Goal: Task Accomplishment & Management: Use online tool/utility

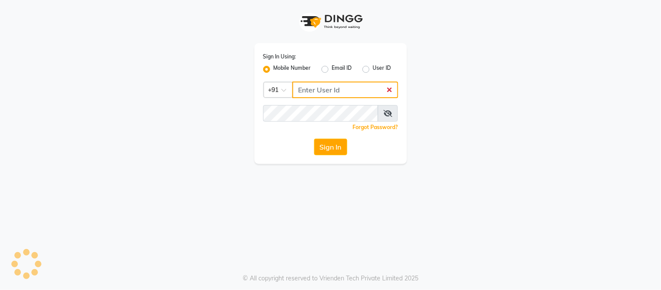
type input "8134949764"
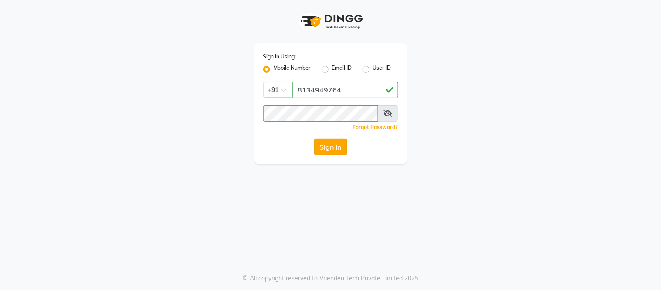
click at [322, 150] on button "Sign In" at bounding box center [330, 147] width 33 height 17
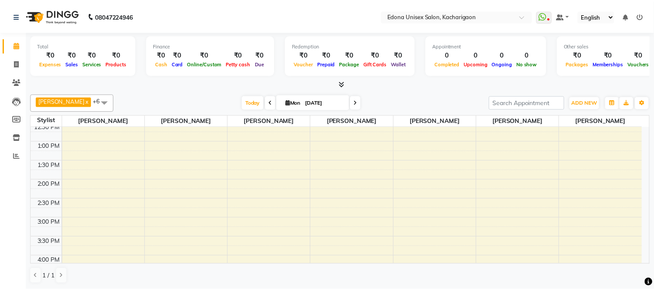
scroll to position [194, 0]
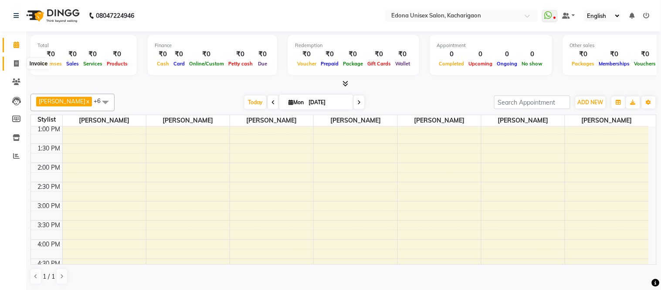
click at [15, 65] on icon at bounding box center [16, 63] width 5 height 7
select select "service"
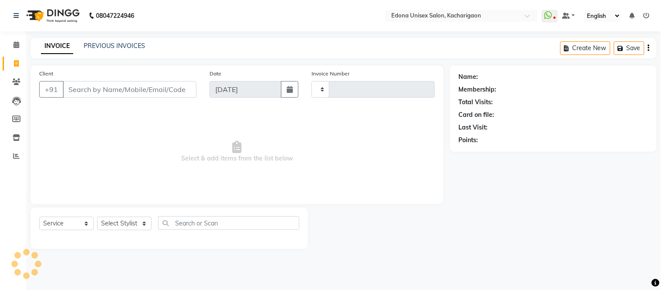
type input "2269"
select select "5389"
click at [13, 82] on icon at bounding box center [16, 81] width 8 height 7
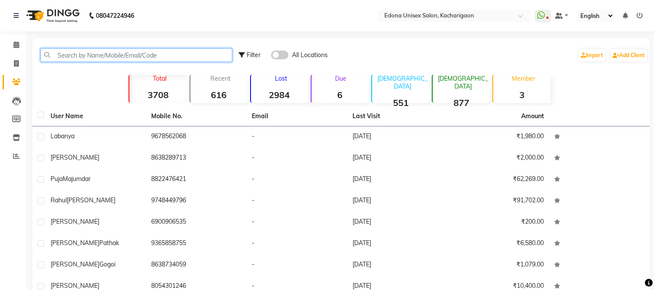
click at [119, 54] on input "text" at bounding box center [137, 55] width 192 height 14
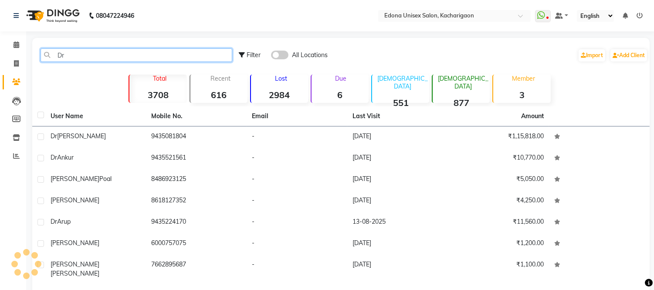
type input "D"
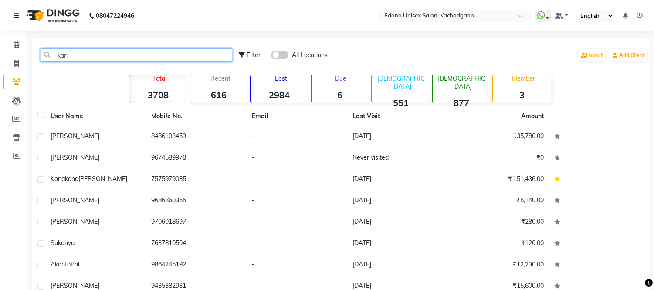
click at [146, 61] on input "kan" at bounding box center [137, 55] width 192 height 14
type input "k"
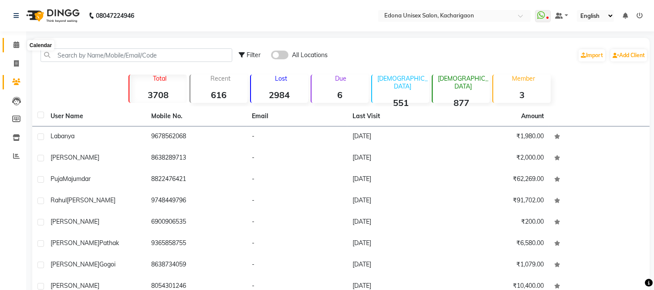
click at [14, 44] on icon at bounding box center [17, 44] width 6 height 7
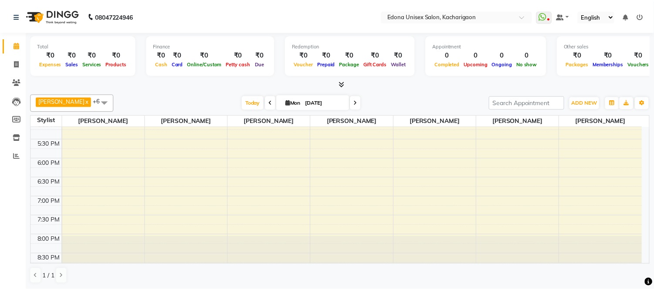
scroll to position [363, 0]
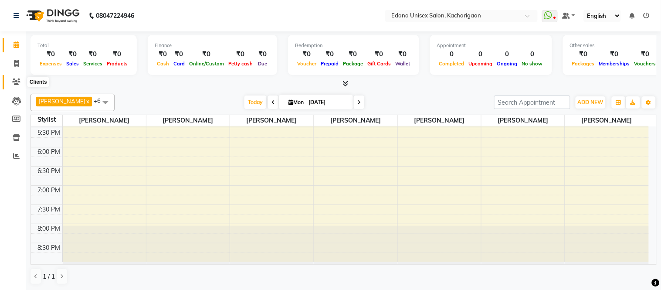
click at [17, 83] on icon at bounding box center [16, 81] width 8 height 7
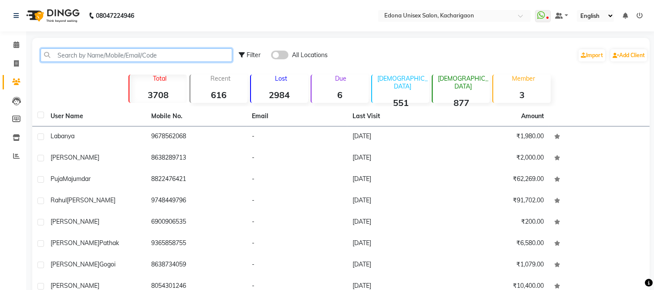
click at [119, 53] on input "text" at bounding box center [137, 55] width 192 height 14
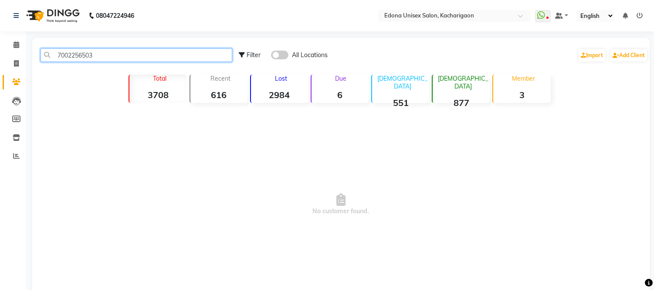
click at [121, 54] on input "7002256503" at bounding box center [137, 55] width 192 height 14
click at [102, 58] on input "7002256503" at bounding box center [137, 55] width 192 height 14
click at [109, 56] on input "7002256503" at bounding box center [137, 55] width 192 height 14
type input "7"
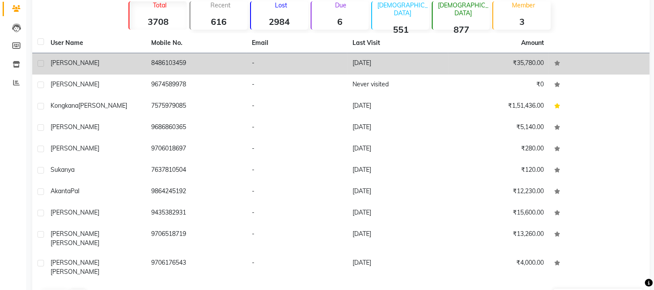
scroll to position [87, 0]
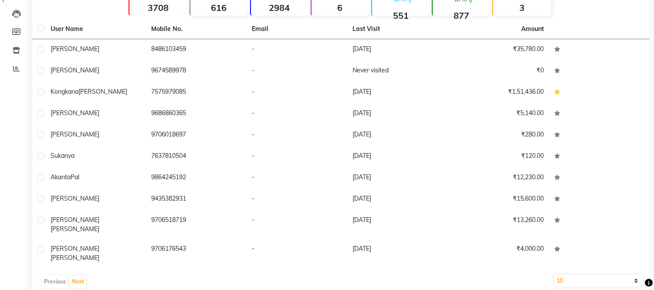
type input "kan"
click at [14, 68] on icon at bounding box center [16, 68] width 7 height 7
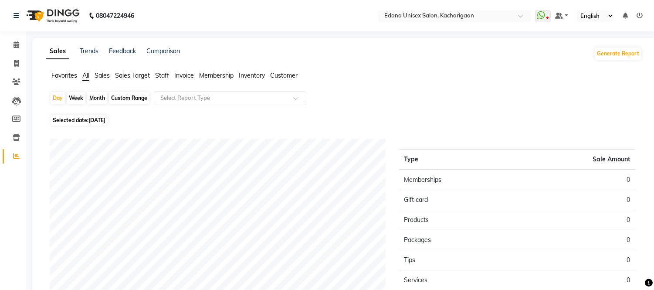
click at [160, 73] on span "Staff" at bounding box center [162, 75] width 14 height 8
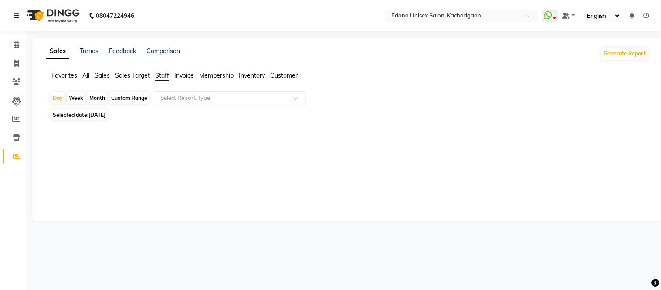
click at [96, 97] on div "Month" at bounding box center [97, 98] width 20 height 12
select select "9"
select select "2025"
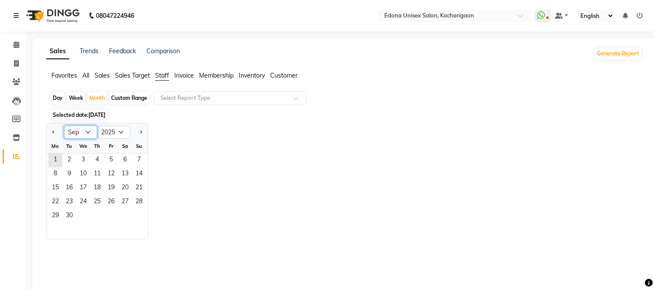
click at [85, 133] on select "Jan Feb Mar Apr May Jun [DATE] Aug Sep Oct Nov Dec" at bounding box center [80, 132] width 33 height 13
select select "8"
click at [64, 126] on select "Jan Feb Mar Apr May Jun [DATE] Aug Sep Oct Nov Dec" at bounding box center [80, 132] width 33 height 13
click at [136, 217] on span "31" at bounding box center [139, 216] width 14 height 14
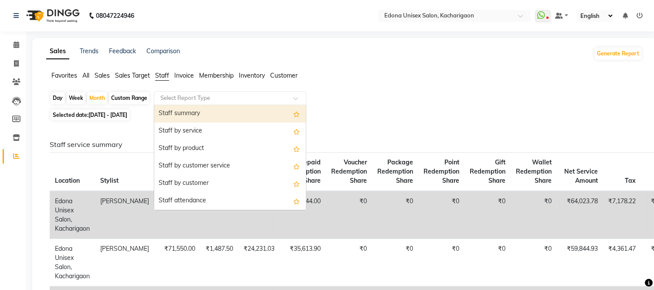
click at [216, 95] on input "text" at bounding box center [222, 98] width 126 height 9
click at [205, 112] on div "Staff summary" at bounding box center [230, 113] width 152 height 17
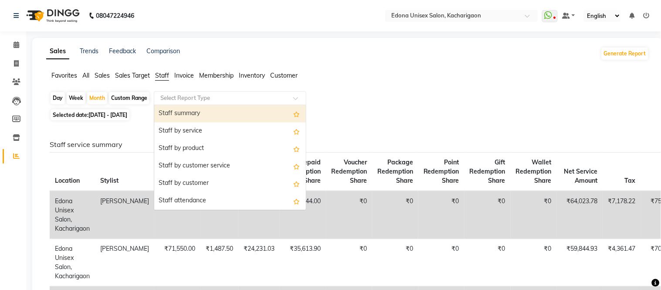
select select "csv"
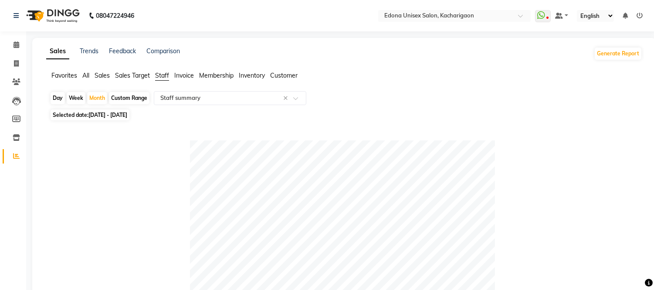
click at [220, 75] on span "Membership" at bounding box center [216, 75] width 34 height 8
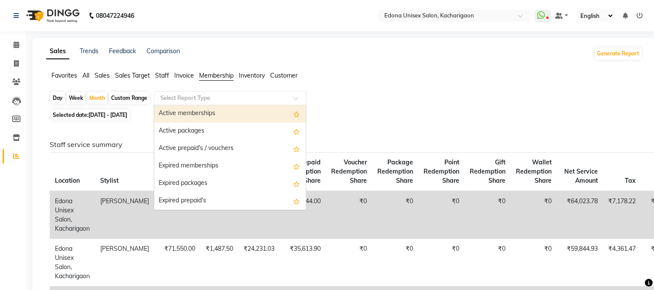
click at [206, 96] on input "text" at bounding box center [222, 98] width 126 height 9
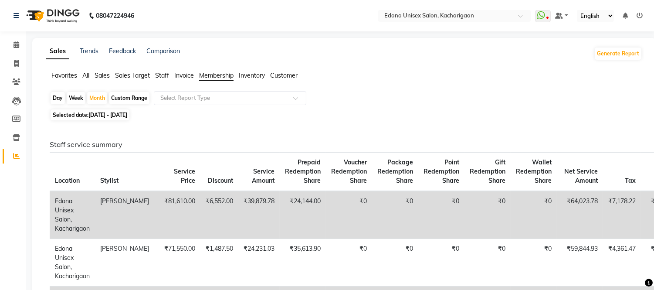
click at [121, 76] on span "Sales Target" at bounding box center [132, 75] width 35 height 8
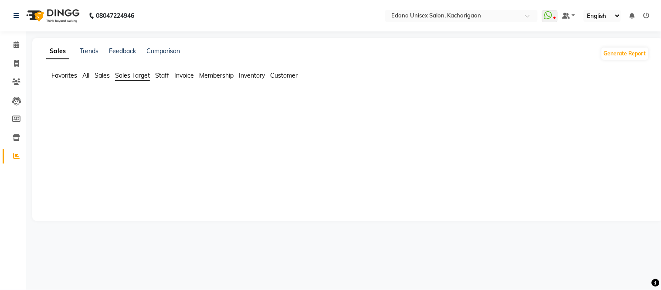
click at [124, 71] on span "Sales Target" at bounding box center [132, 75] width 35 height 8
click at [124, 78] on span "Sales Target" at bounding box center [132, 75] width 35 height 8
click at [103, 75] on span "Sales" at bounding box center [102, 75] width 15 height 8
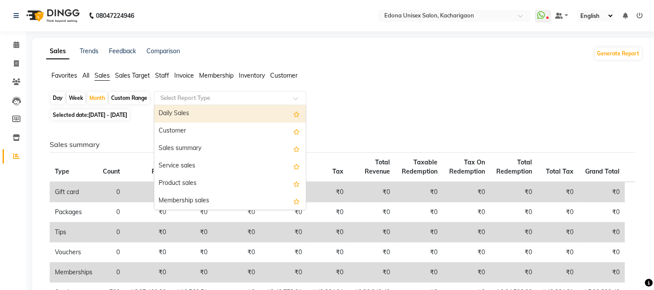
click at [197, 98] on input "text" at bounding box center [222, 98] width 126 height 9
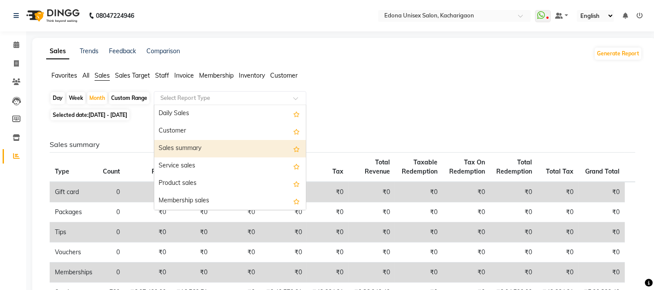
click at [215, 156] on div "Sales summary" at bounding box center [230, 148] width 152 height 17
select select "csv"
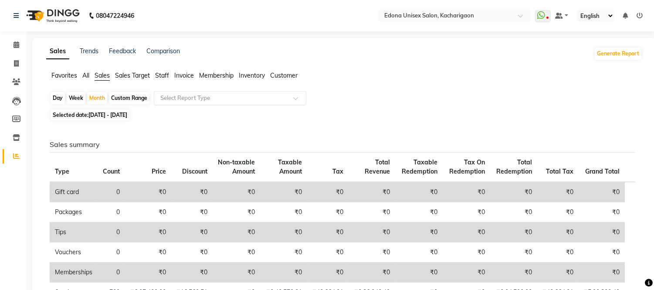
click at [214, 74] on span "Membership" at bounding box center [216, 75] width 34 height 8
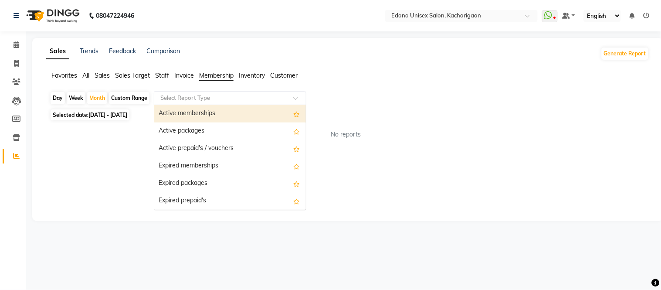
click at [211, 95] on input "text" at bounding box center [222, 98] width 126 height 9
drag, startPoint x: 297, startPoint y: 96, endPoint x: 309, endPoint y: 94, distance: 11.5
click at [308, 94] on div "Day Week Month Custom Range Select Report Type Active memberships Active packag…" at bounding box center [348, 99] width 596 height 16
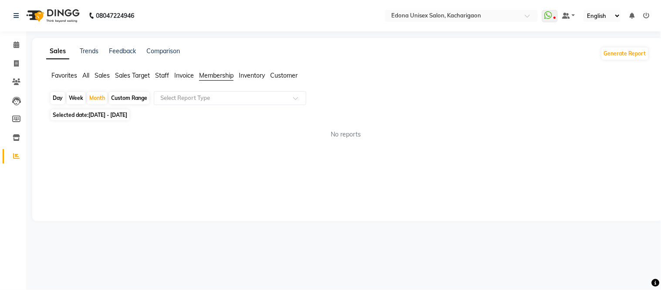
click at [319, 94] on div "Day Week Month Custom Range Select Report Type" at bounding box center [348, 99] width 596 height 16
click at [14, 59] on span at bounding box center [16, 64] width 15 height 10
select select "5389"
select select "service"
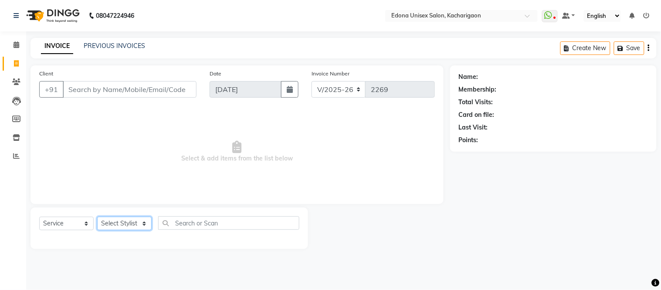
click at [137, 225] on select "Select Stylist" at bounding box center [124, 224] width 54 height 14
select select "35945"
click at [97, 217] on select "Select Stylist Admin Anju Sonar Bir Basumtary [PERSON_NAME] [PERSON_NAME] Hombr…" at bounding box center [124, 224] width 54 height 14
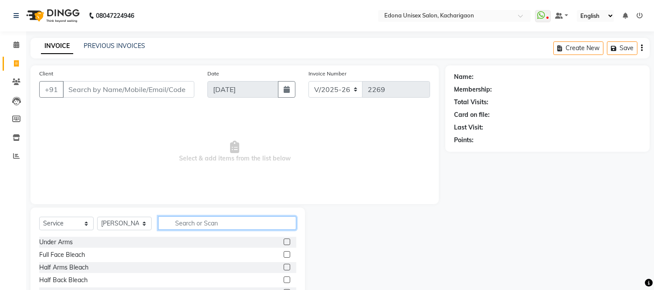
click at [214, 224] on input "text" at bounding box center [227, 223] width 138 height 14
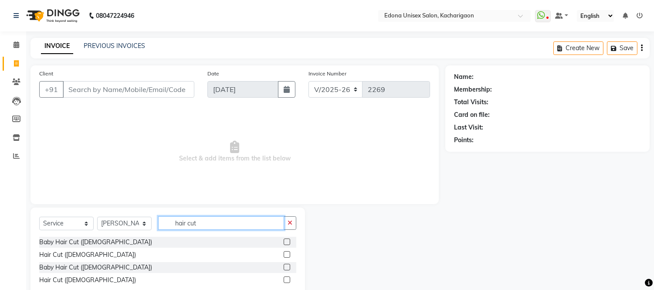
type input "hair cut"
click at [290, 255] on label at bounding box center [287, 254] width 7 height 7
click at [289, 255] on input "checkbox" at bounding box center [287, 255] width 6 height 6
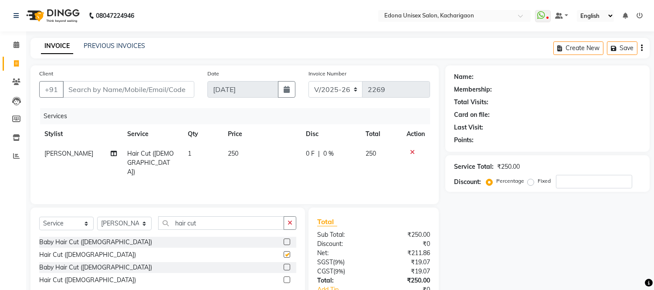
checkbox input "false"
click at [289, 220] on icon "button" at bounding box center [290, 223] width 5 height 6
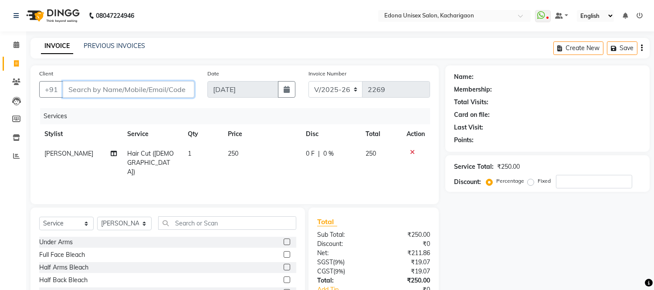
click at [85, 91] on input "Client" at bounding box center [129, 89] width 132 height 17
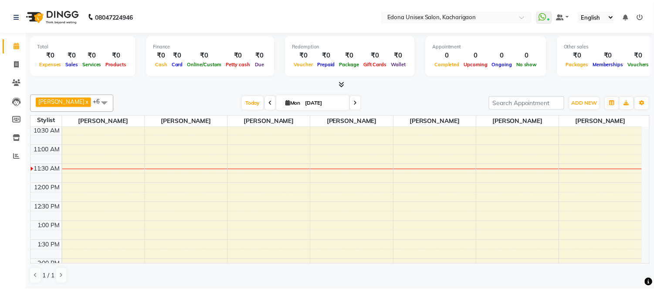
scroll to position [145, 0]
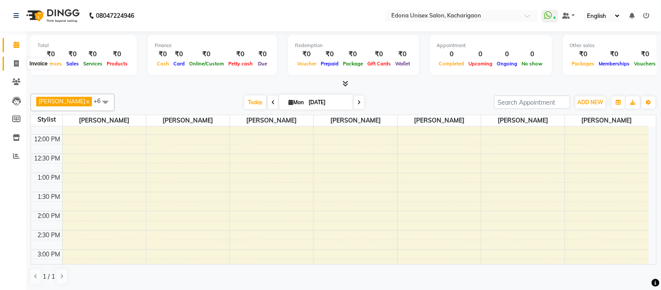
click at [14, 59] on span at bounding box center [16, 64] width 15 height 10
select select "service"
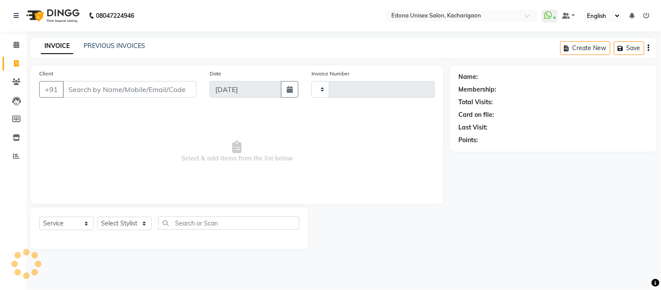
type input "2269"
select select "5389"
click at [142, 225] on select "Select Stylist Admin Anju Sonar Bir Basumtary [PERSON_NAME] [PERSON_NAME] Hombr…" at bounding box center [124, 224] width 54 height 14
select select "82439"
click at [97, 217] on select "Select Stylist Admin Anju Sonar Bir Basumtary [PERSON_NAME] [PERSON_NAME] Hombr…" at bounding box center [124, 224] width 54 height 14
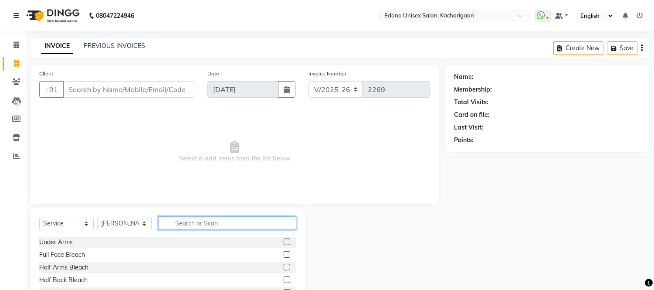
click at [195, 223] on input "text" at bounding box center [227, 223] width 138 height 14
type input "ped"
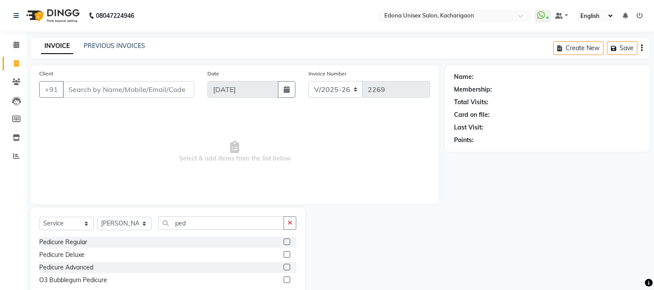
click at [288, 241] on label at bounding box center [287, 241] width 7 height 7
click at [288, 241] on input "checkbox" at bounding box center [287, 242] width 6 height 6
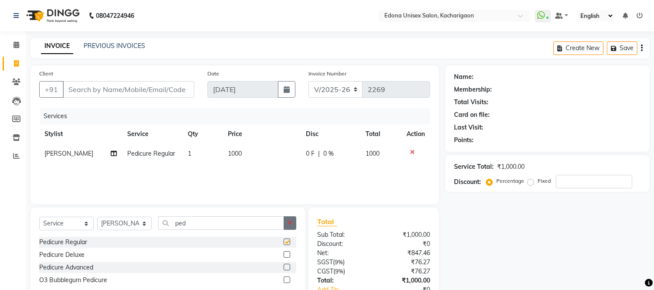
checkbox input "false"
click at [289, 218] on button "button" at bounding box center [290, 223] width 13 height 14
click at [410, 149] on icon at bounding box center [412, 152] width 5 height 6
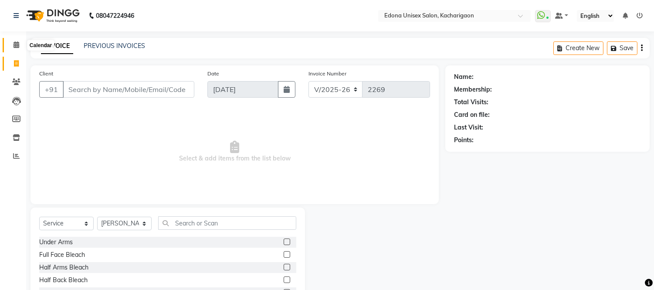
click at [15, 43] on icon at bounding box center [17, 44] width 6 height 7
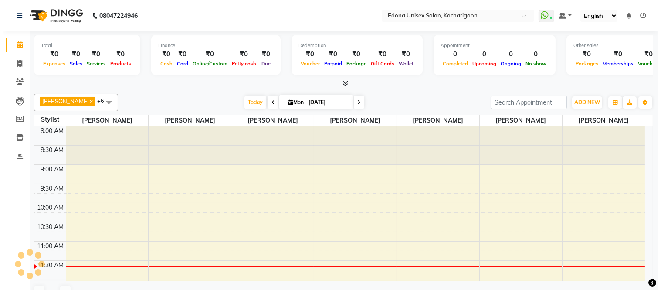
scroll to position [116, 0]
